Goal: Task Accomplishment & Management: Use online tool/utility

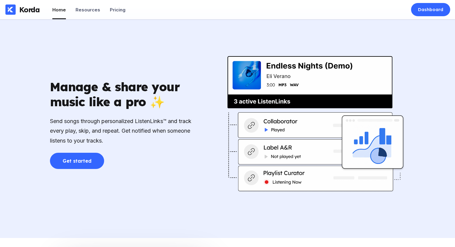
scroll to position [865, 0]
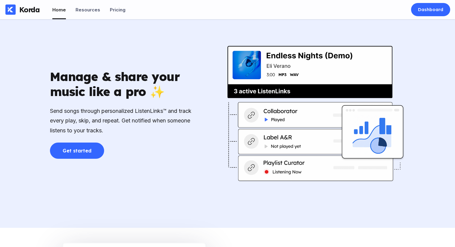
drag, startPoint x: 238, startPoint y: 91, endPoint x: 271, endPoint y: 123, distance: 45.7
click at [271, 123] on img at bounding box center [315, 114] width 177 height 168
click at [270, 123] on img at bounding box center [315, 114] width 177 height 168
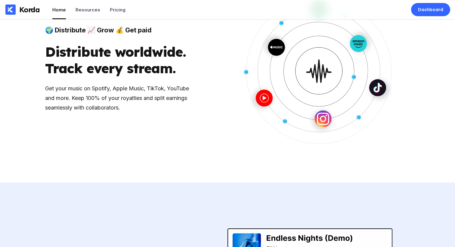
scroll to position [832, 0]
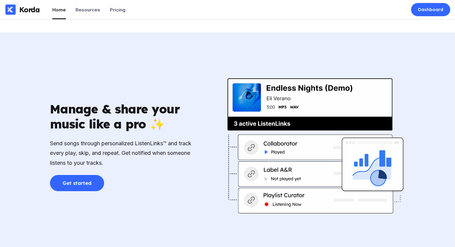
click at [272, 135] on img at bounding box center [315, 147] width 177 height 168
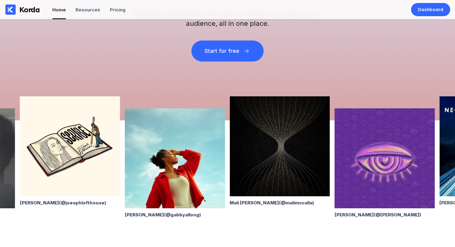
scroll to position [0, 0]
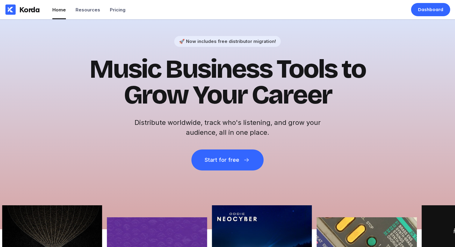
click at [242, 91] on h1 "Music Business Tools to Grow Your Career" at bounding box center [227, 83] width 295 height 52
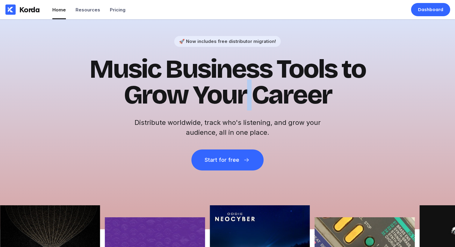
click at [242, 91] on h1 "Music Business Tools to Grow Your Career" at bounding box center [227, 83] width 295 height 52
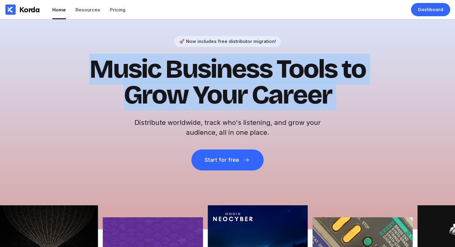
click at [242, 91] on h1 "Music Business Tools to Grow Your Career" at bounding box center [227, 83] width 295 height 52
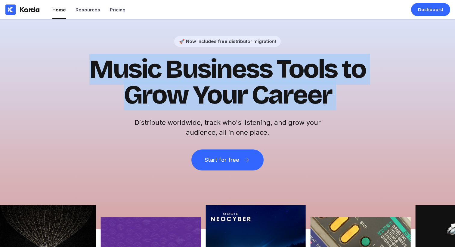
click at [242, 82] on h1 "Music Business Tools to Grow Your Career" at bounding box center [227, 83] width 295 height 52
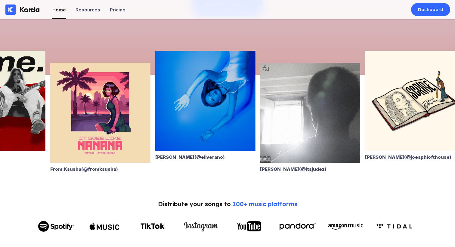
scroll to position [152, 0]
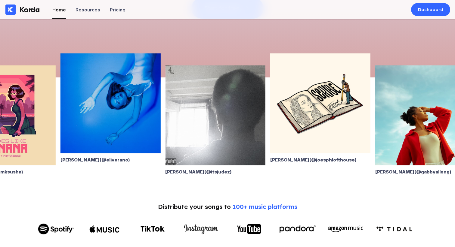
click at [301, 133] on img at bounding box center [320, 104] width 100 height 100
